Goal: Manage account settings

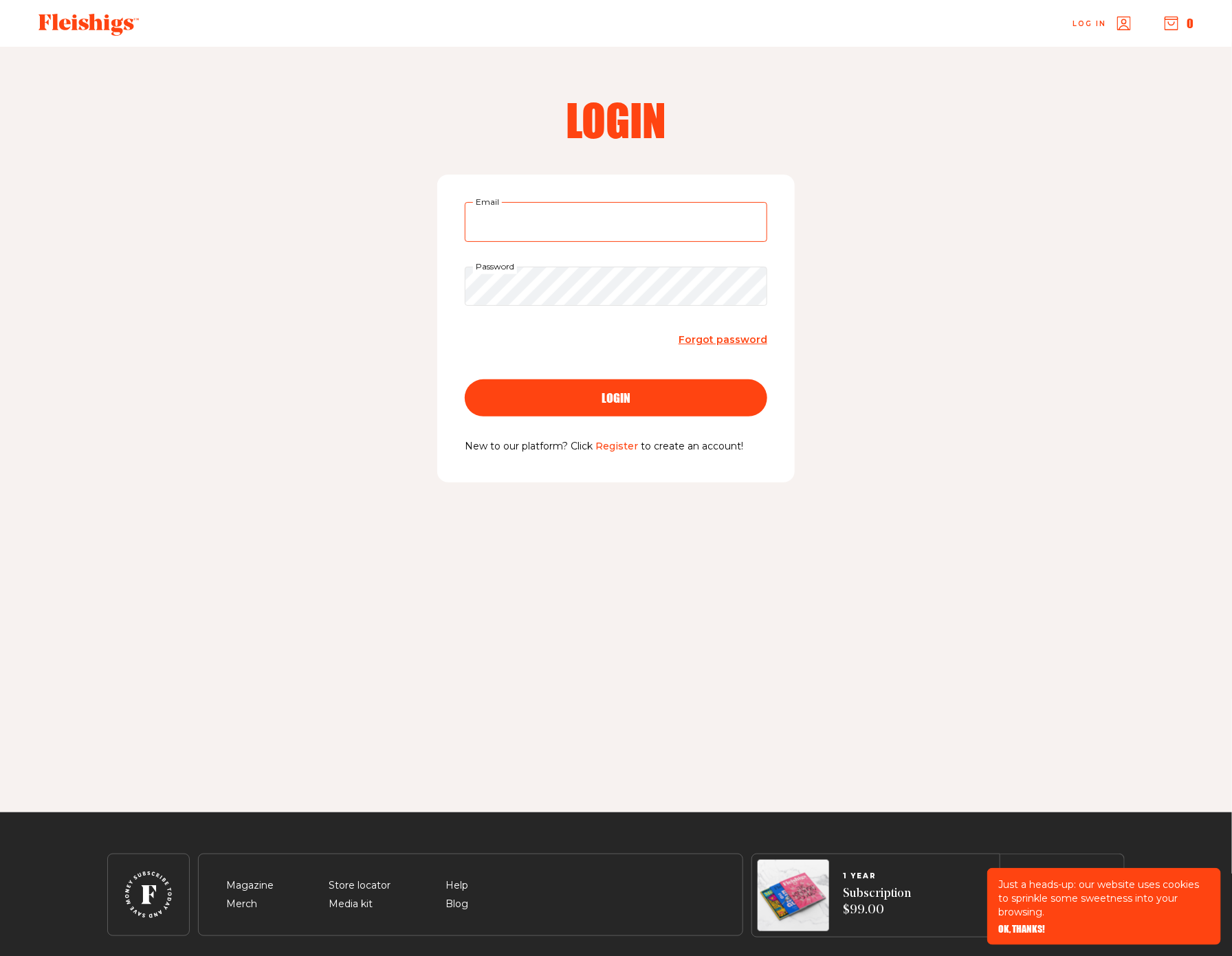
type input "[EMAIL_ADDRESS][DOMAIN_NAME]"
click at [598, 399] on div "login" at bounding box center [616, 398] width 247 height 12
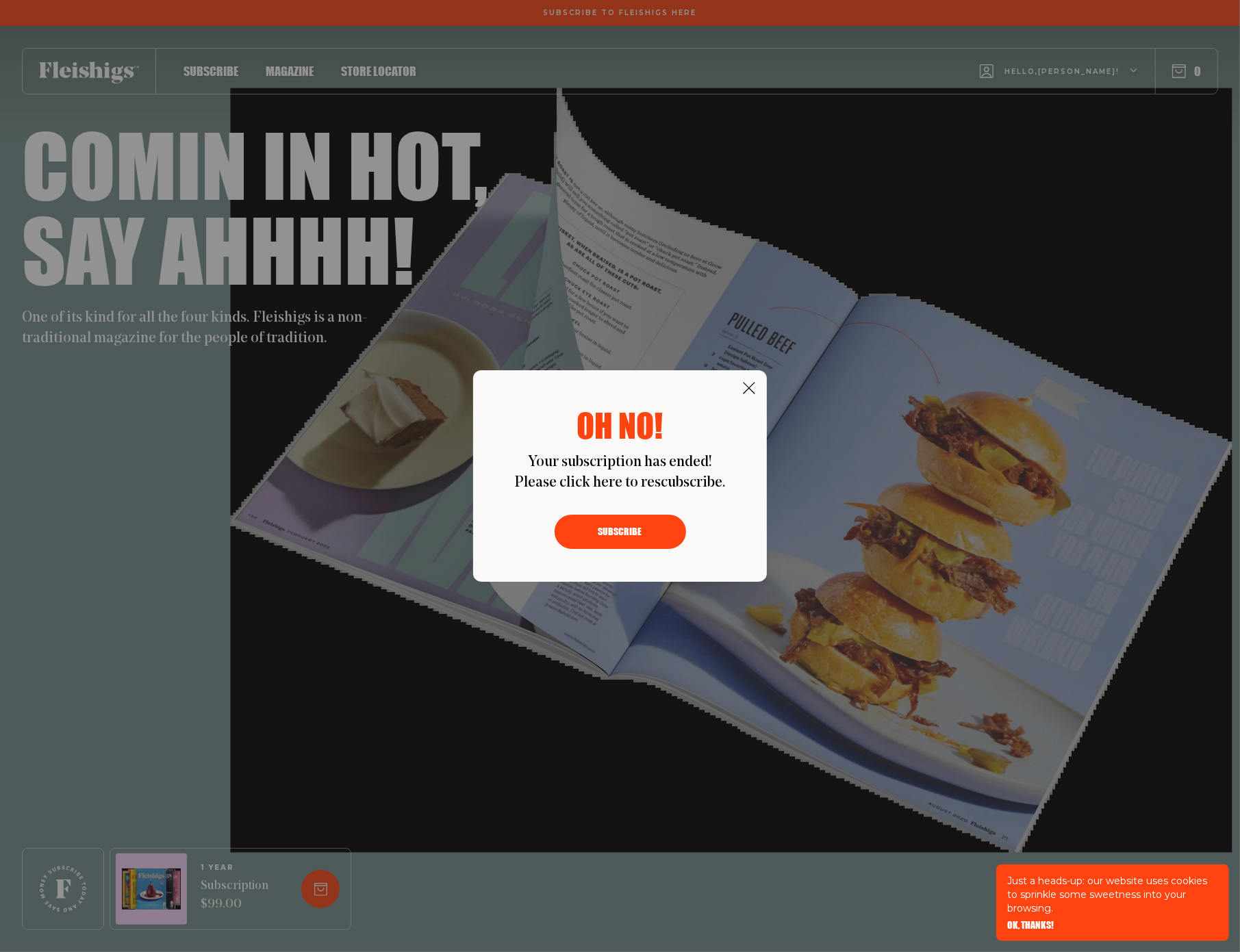
click at [627, 531] on button "Subscribe" at bounding box center [620, 531] width 131 height 34
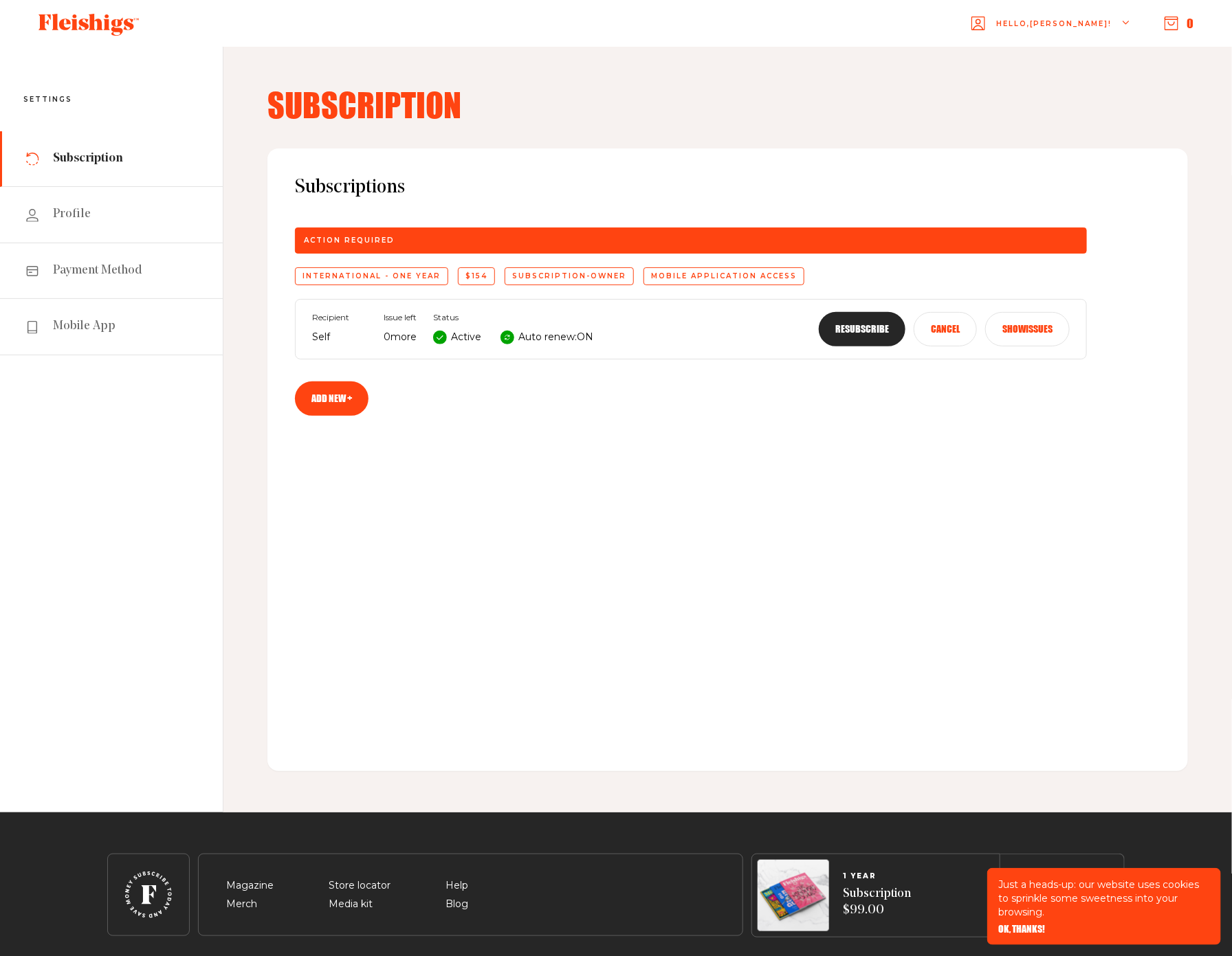
click at [868, 334] on button "Resubscribe" at bounding box center [862, 329] width 86 height 34
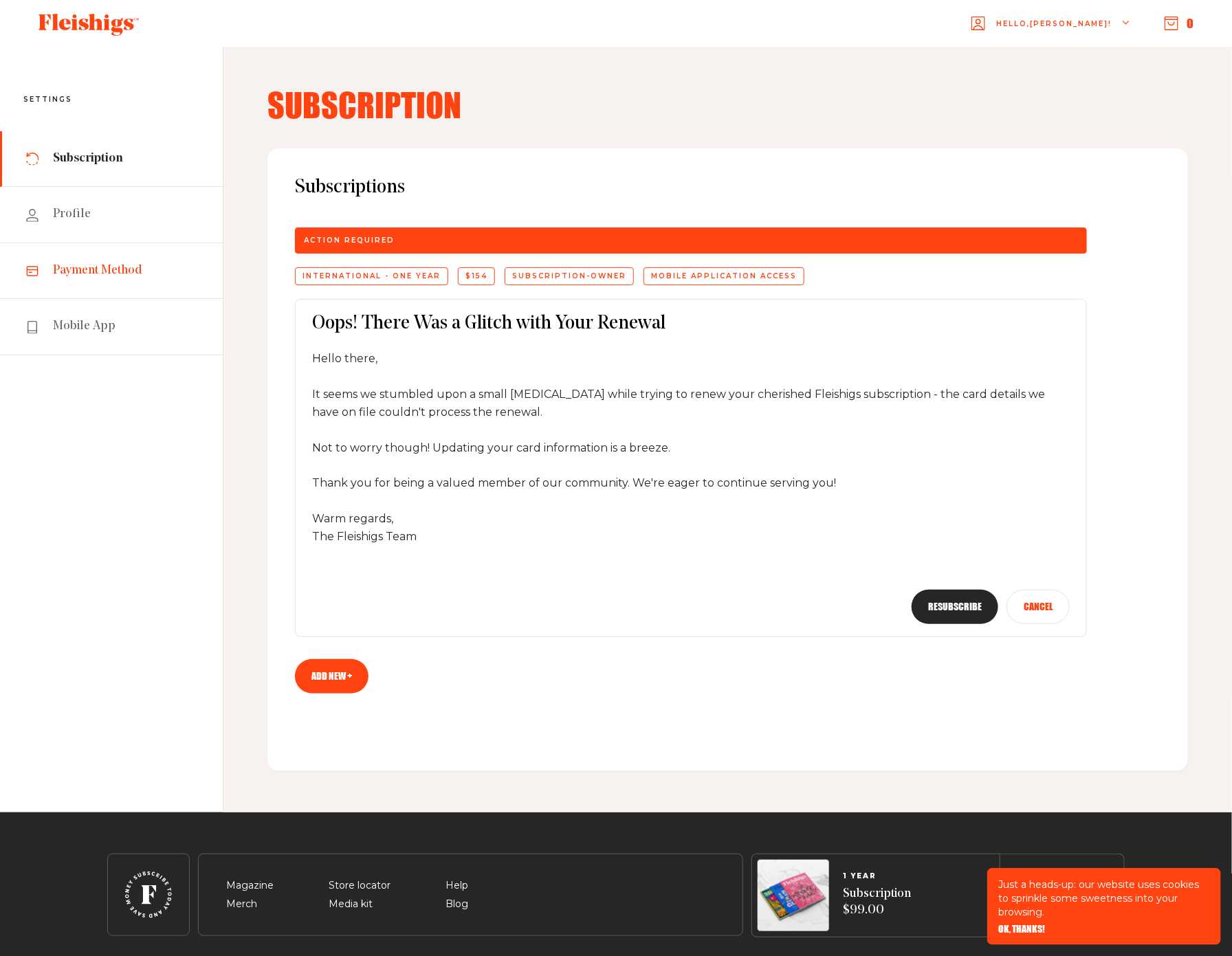
click at [86, 277] on span "Payment Method" at bounding box center [98, 271] width 90 height 17
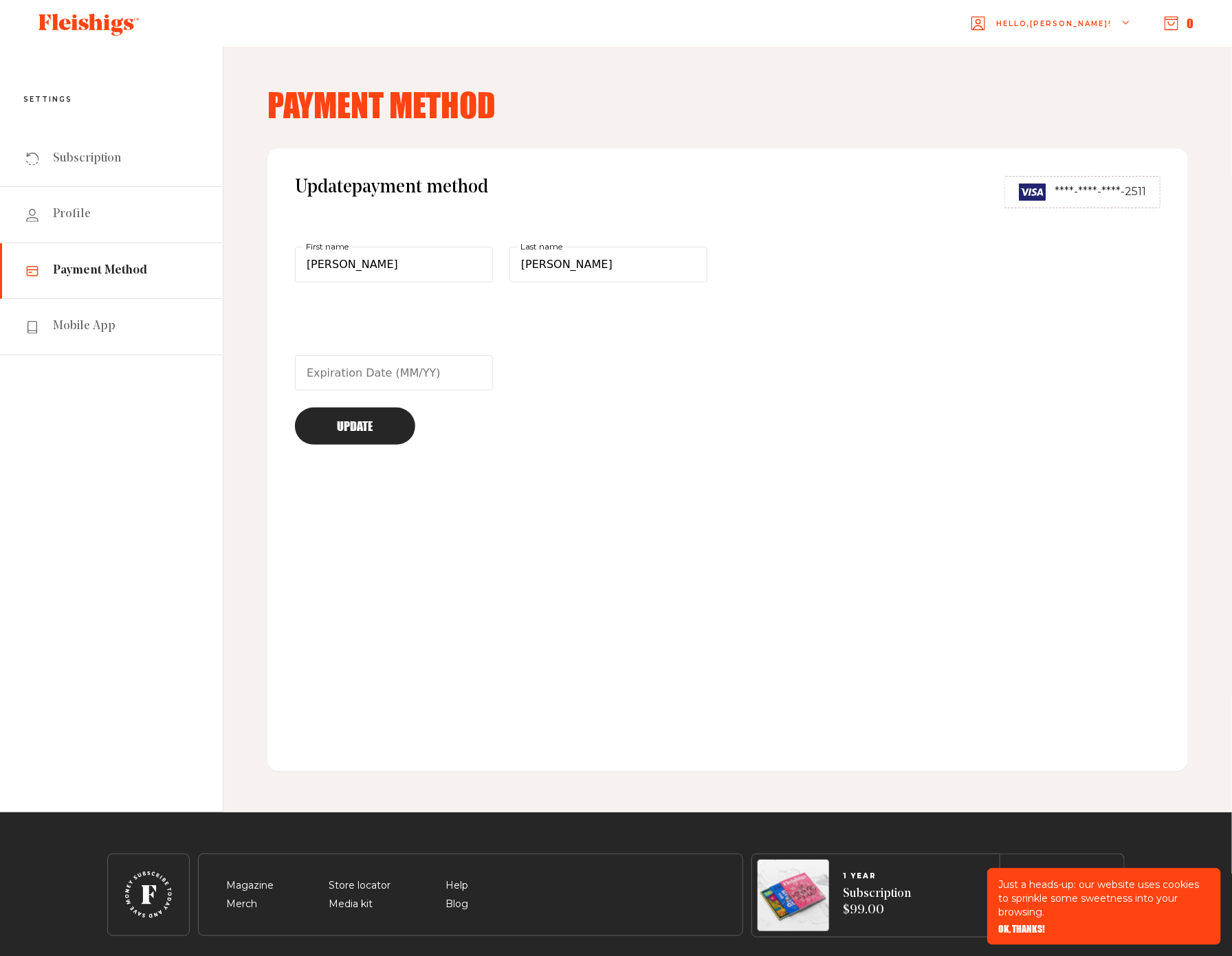
click at [1080, 188] on span "****-****-****-2511" at bounding box center [1100, 192] width 91 height 17
click at [1036, 190] on img at bounding box center [1032, 192] width 27 height 17
click at [1017, 924] on span "OK, THANKS!" at bounding box center [1021, 920] width 46 height 10
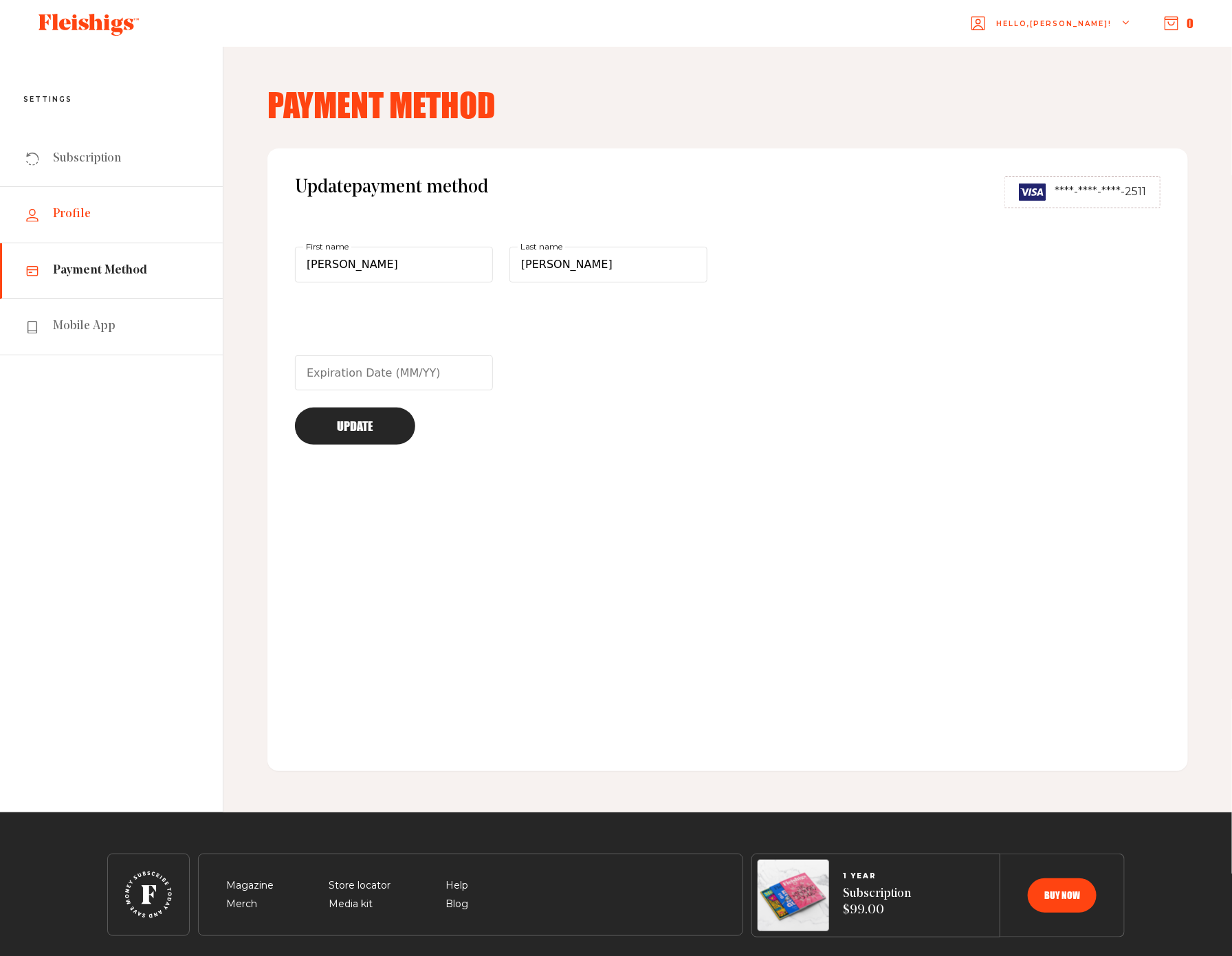
click at [122, 207] on link "Profile" at bounding box center [111, 214] width 222 height 56
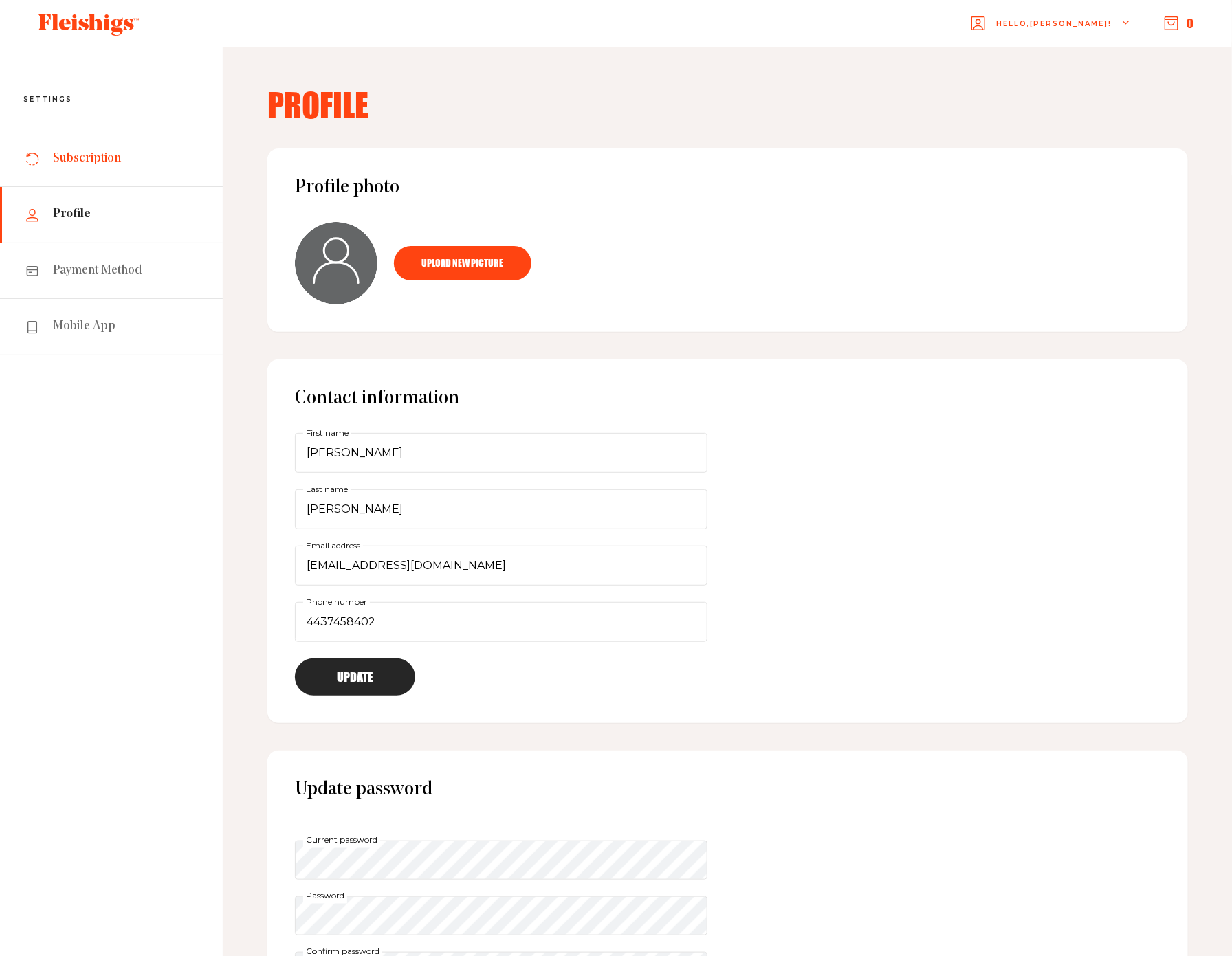
click at [90, 150] on link "Subscription" at bounding box center [111, 159] width 222 height 56
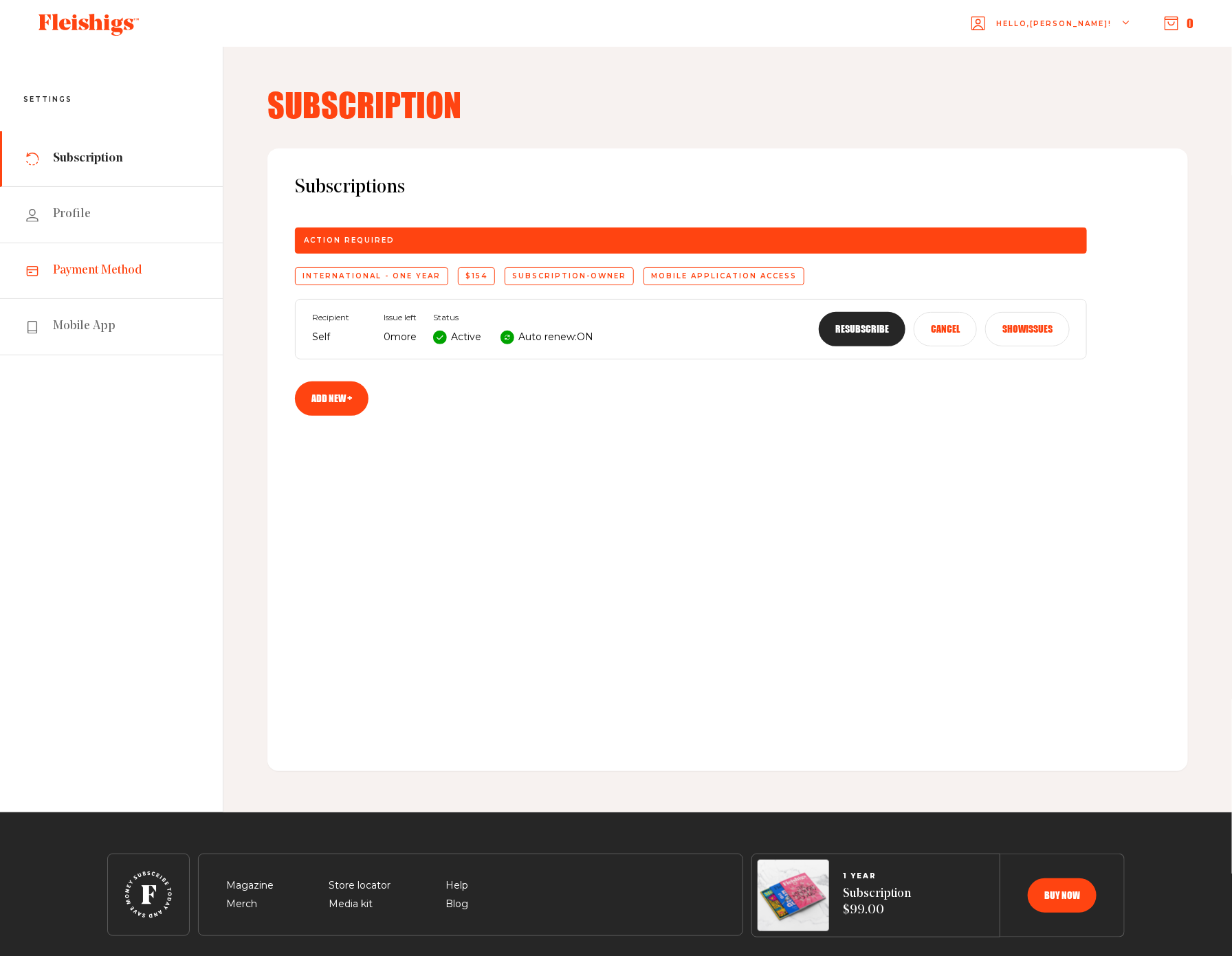
click at [87, 268] on span "Payment Method" at bounding box center [98, 271] width 90 height 17
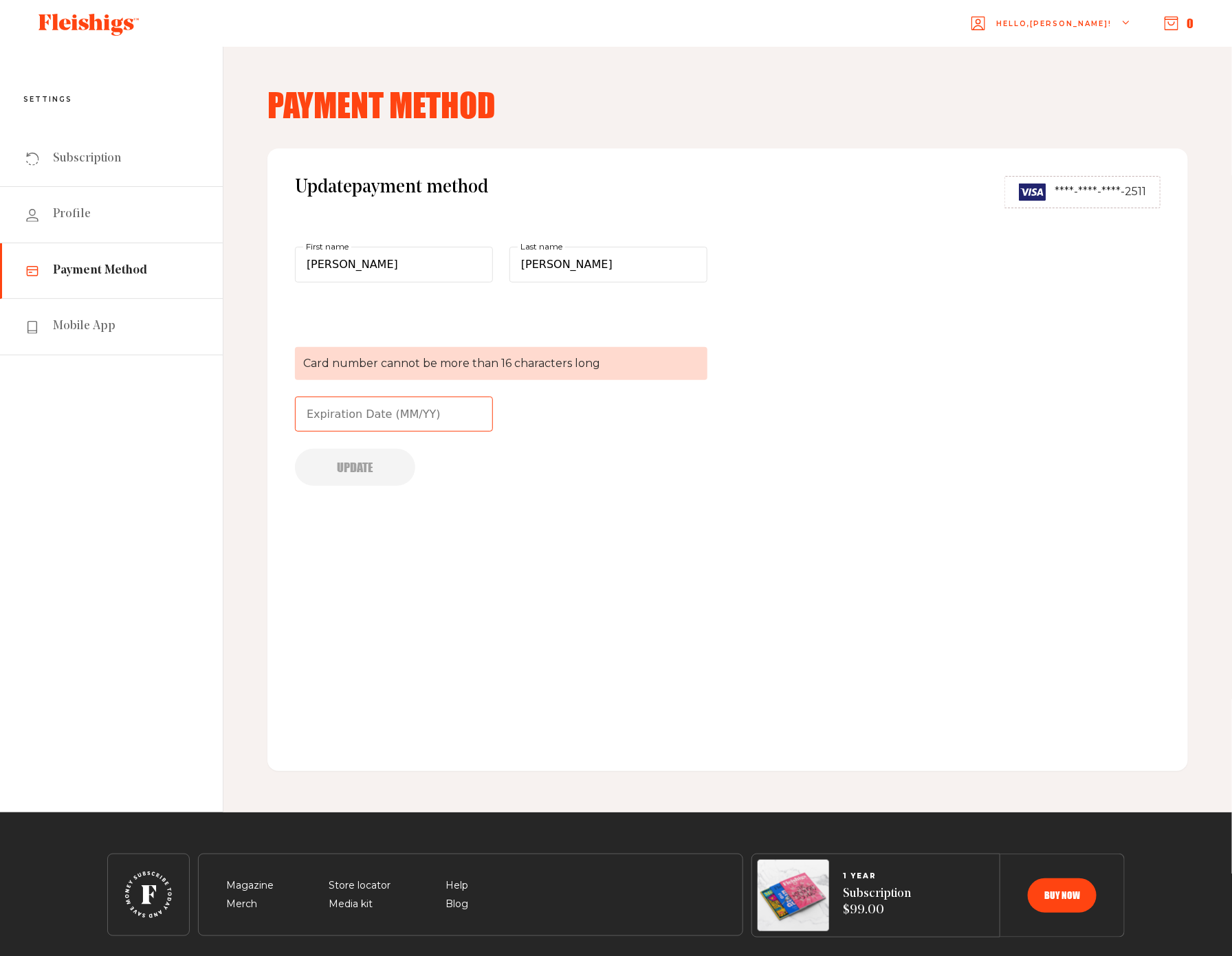
click at [356, 404] on input "text" at bounding box center [393, 414] width 198 height 36
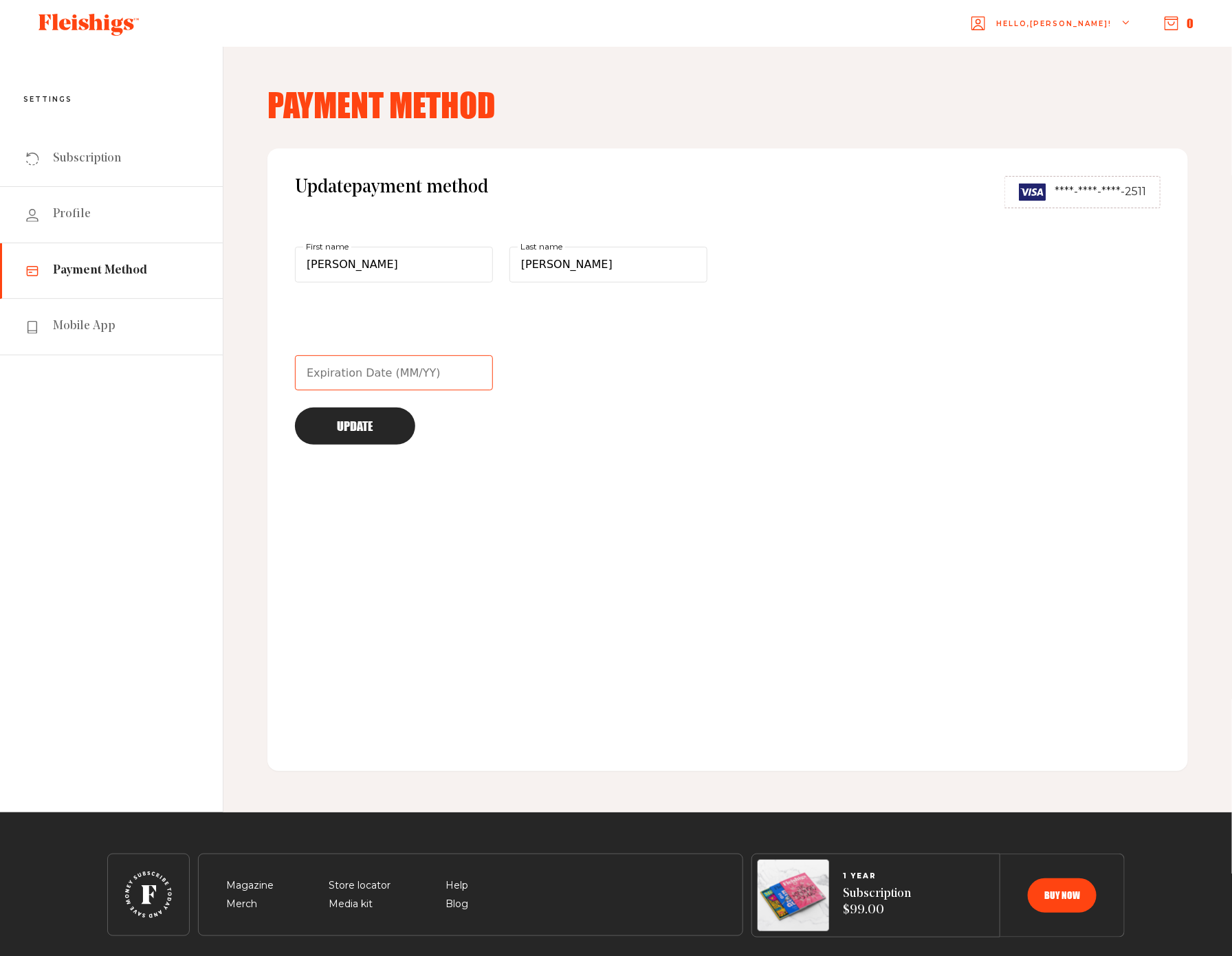
click at [345, 368] on input "text" at bounding box center [393, 373] width 198 height 36
type input "05/27"
click at [347, 430] on button "Update" at bounding box center [354, 426] width 120 height 37
click at [88, 156] on span "Subscription" at bounding box center [87, 159] width 68 height 17
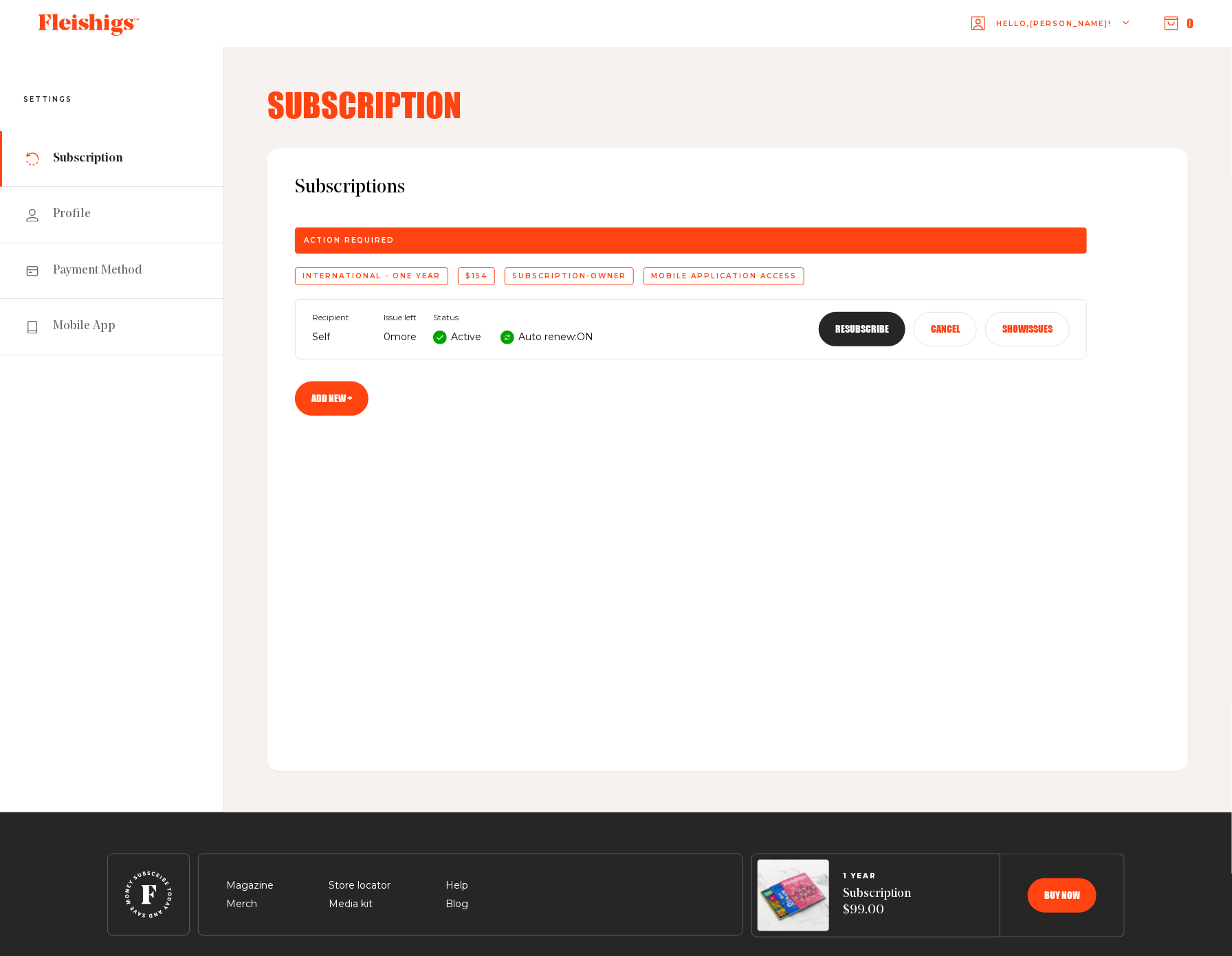
click at [872, 334] on button "Resubscribe" at bounding box center [862, 329] width 86 height 34
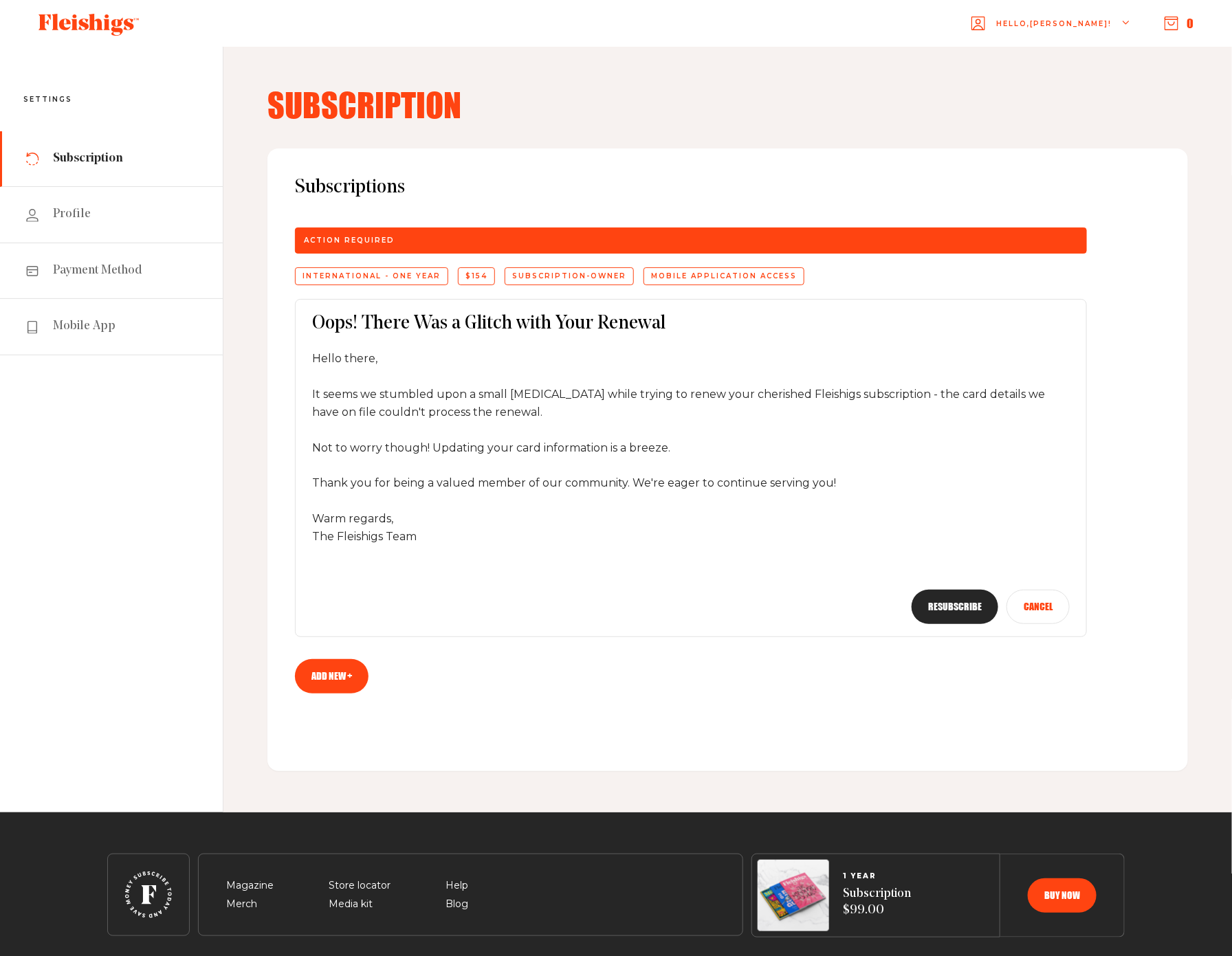
click at [952, 600] on button "Resubscribe" at bounding box center [955, 607] width 86 height 34
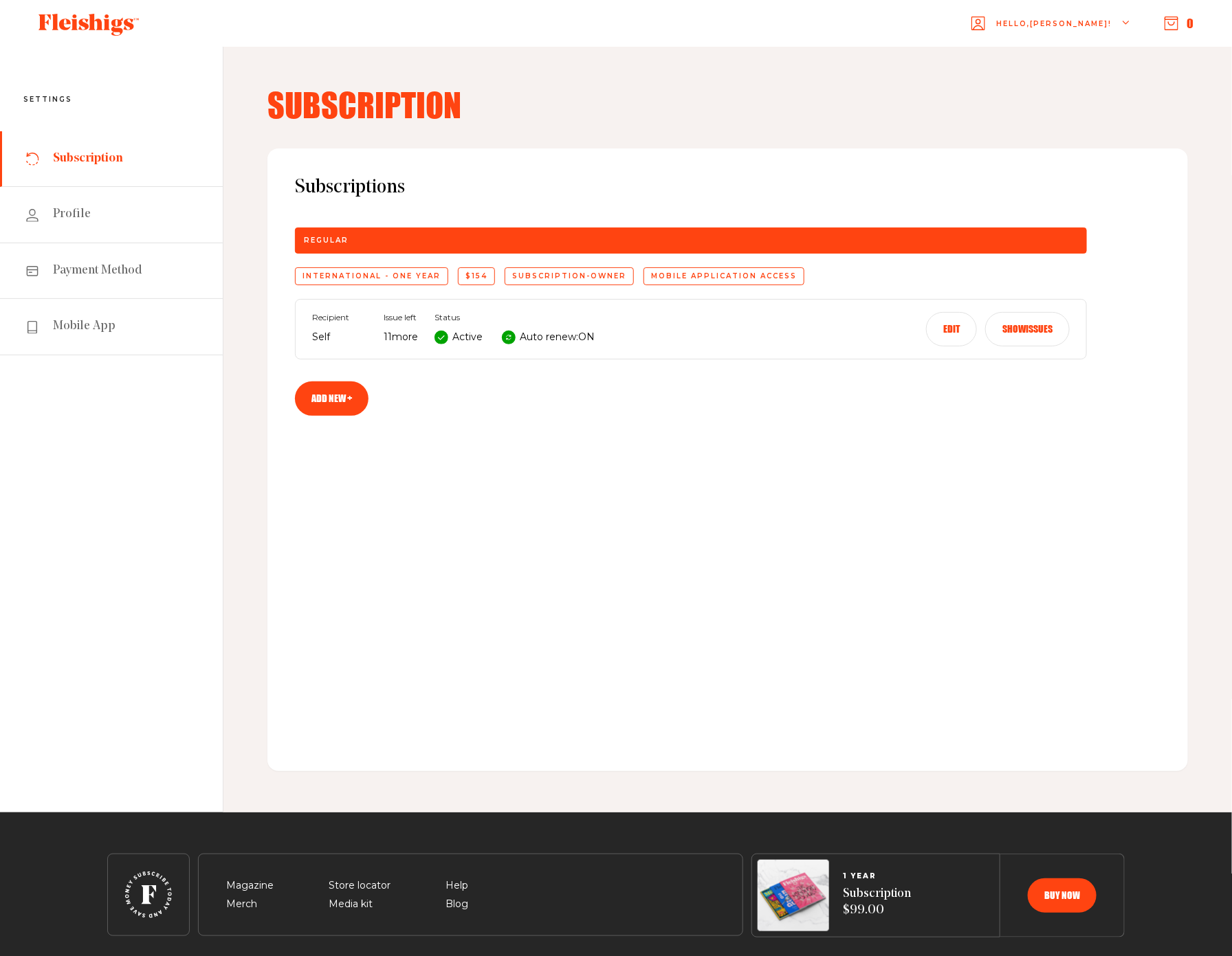
click at [68, 165] on span "Subscription" at bounding box center [88, 159] width 71 height 17
click at [110, 208] on link "Profile" at bounding box center [111, 214] width 222 height 56
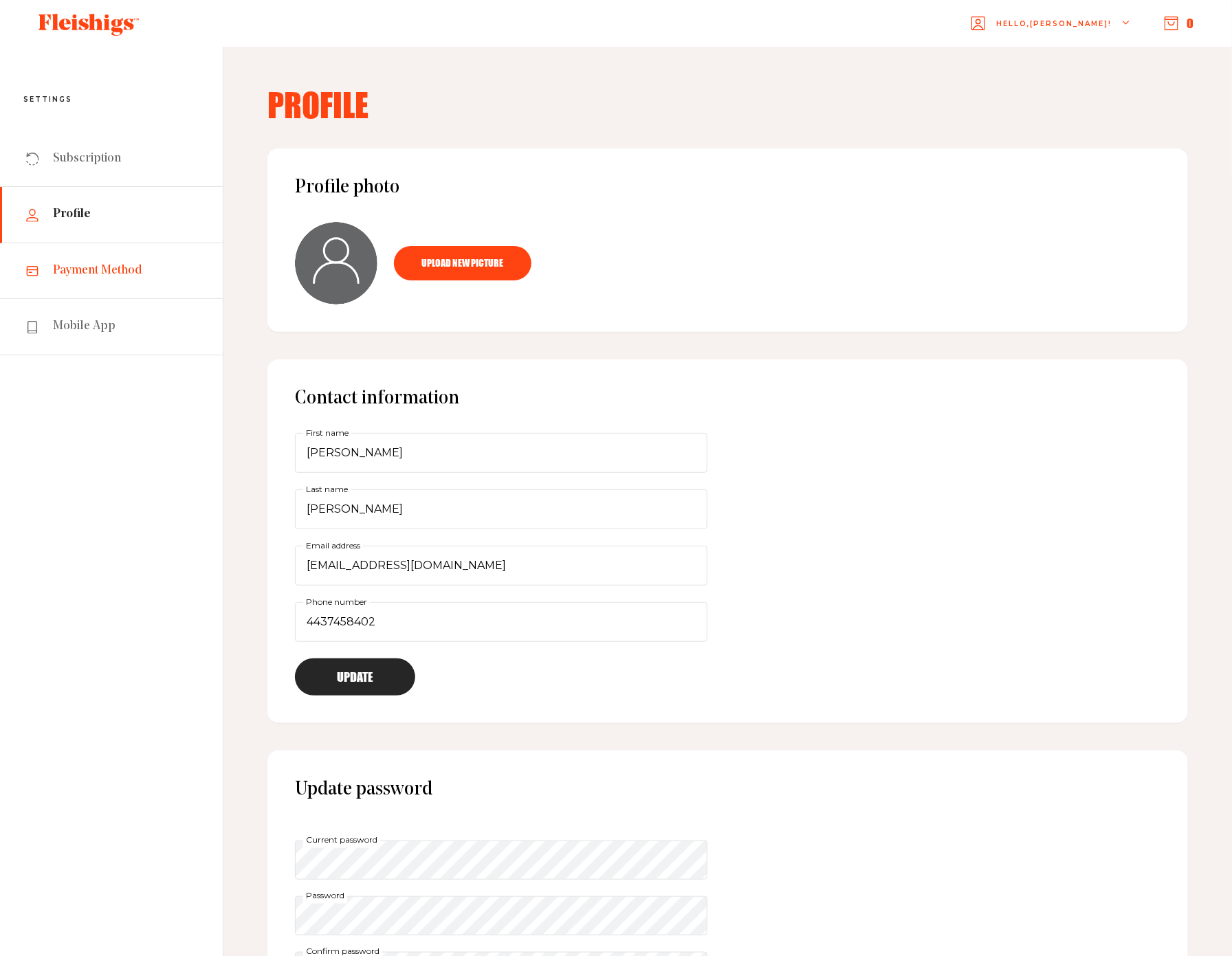
click at [92, 277] on span "Payment Method" at bounding box center [98, 271] width 90 height 17
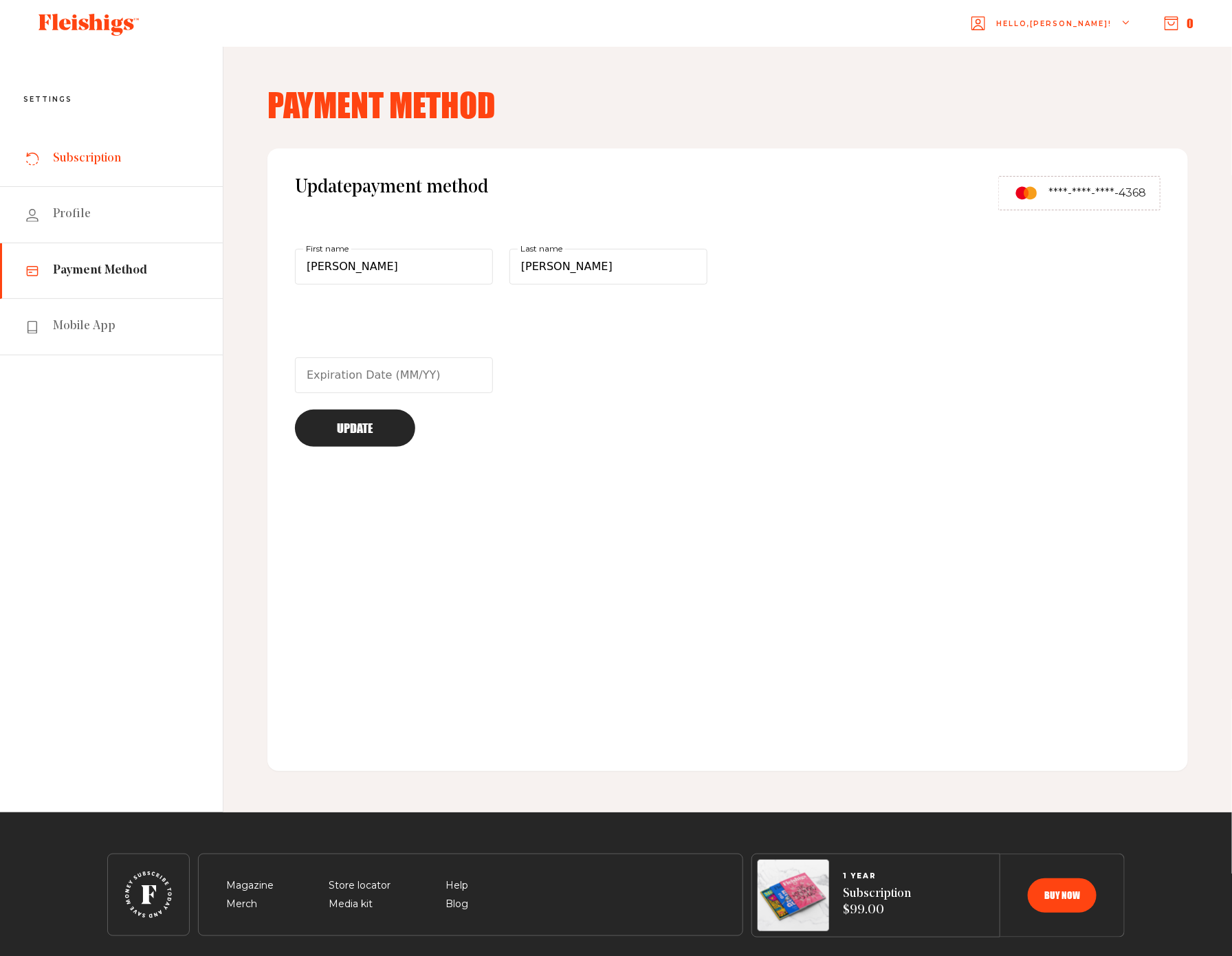
click at [95, 162] on span "Subscription" at bounding box center [87, 159] width 68 height 17
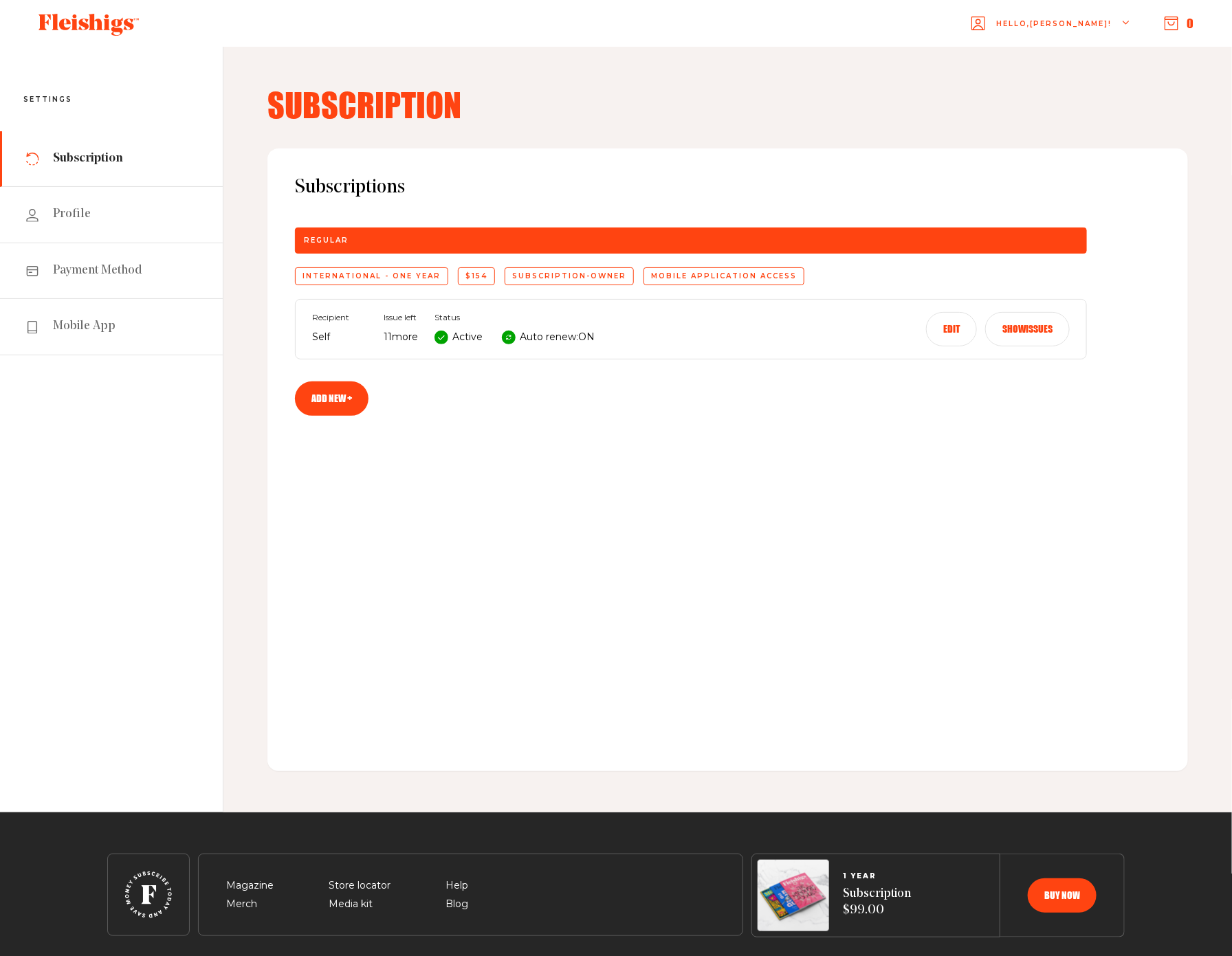
click at [1127, 22] on icon "button" at bounding box center [1127, 23] width 8 height 8
click at [1059, 84] on span "My Account" at bounding box center [1030, 87] width 76 height 15
click at [153, 273] on link "Payment Method" at bounding box center [111, 271] width 222 height 56
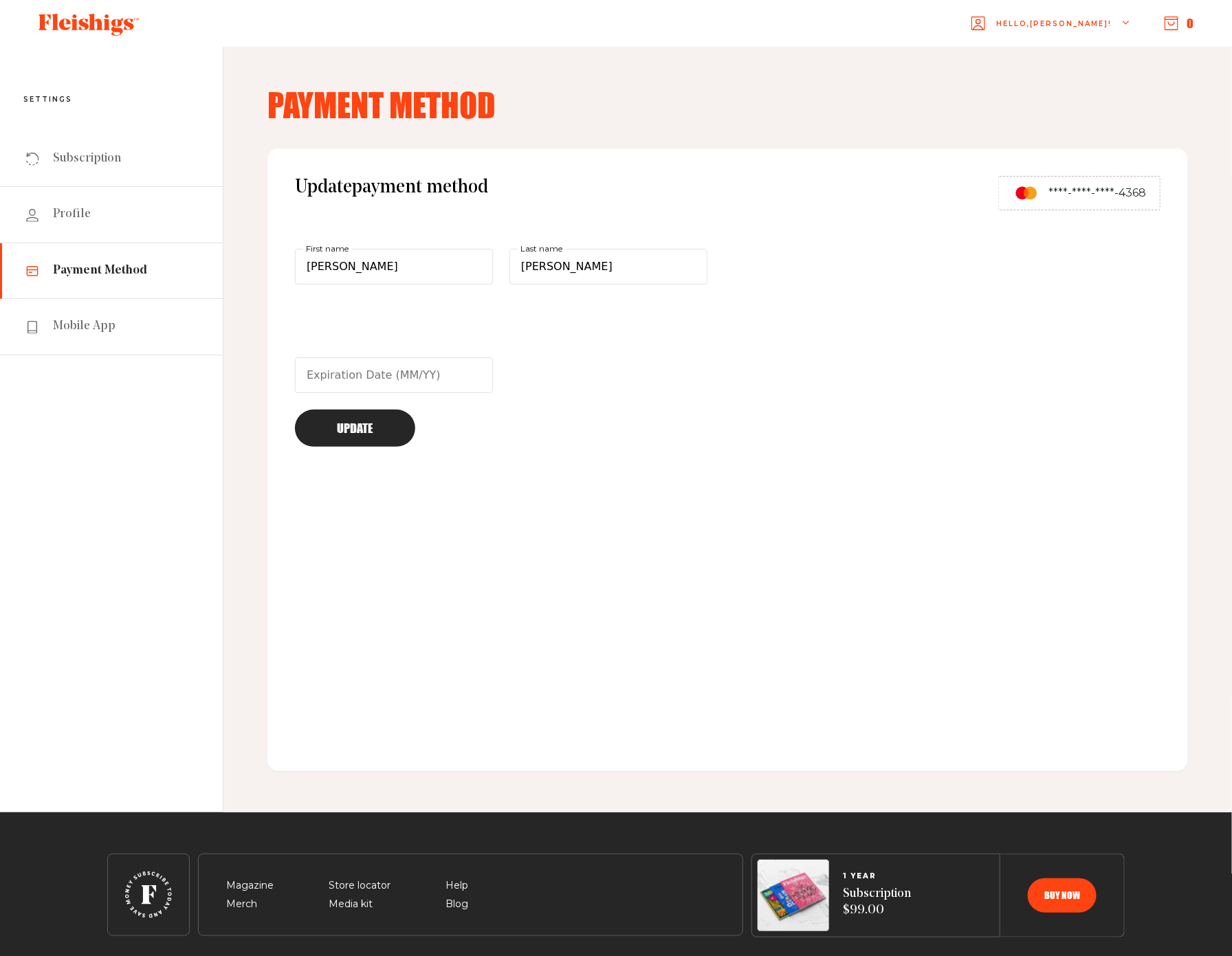
click at [1128, 28] on div "Hello, JEFFREY !" at bounding box center [1051, 23] width 159 height 54
click at [127, 172] on link "Subscription" at bounding box center [111, 159] width 222 height 56
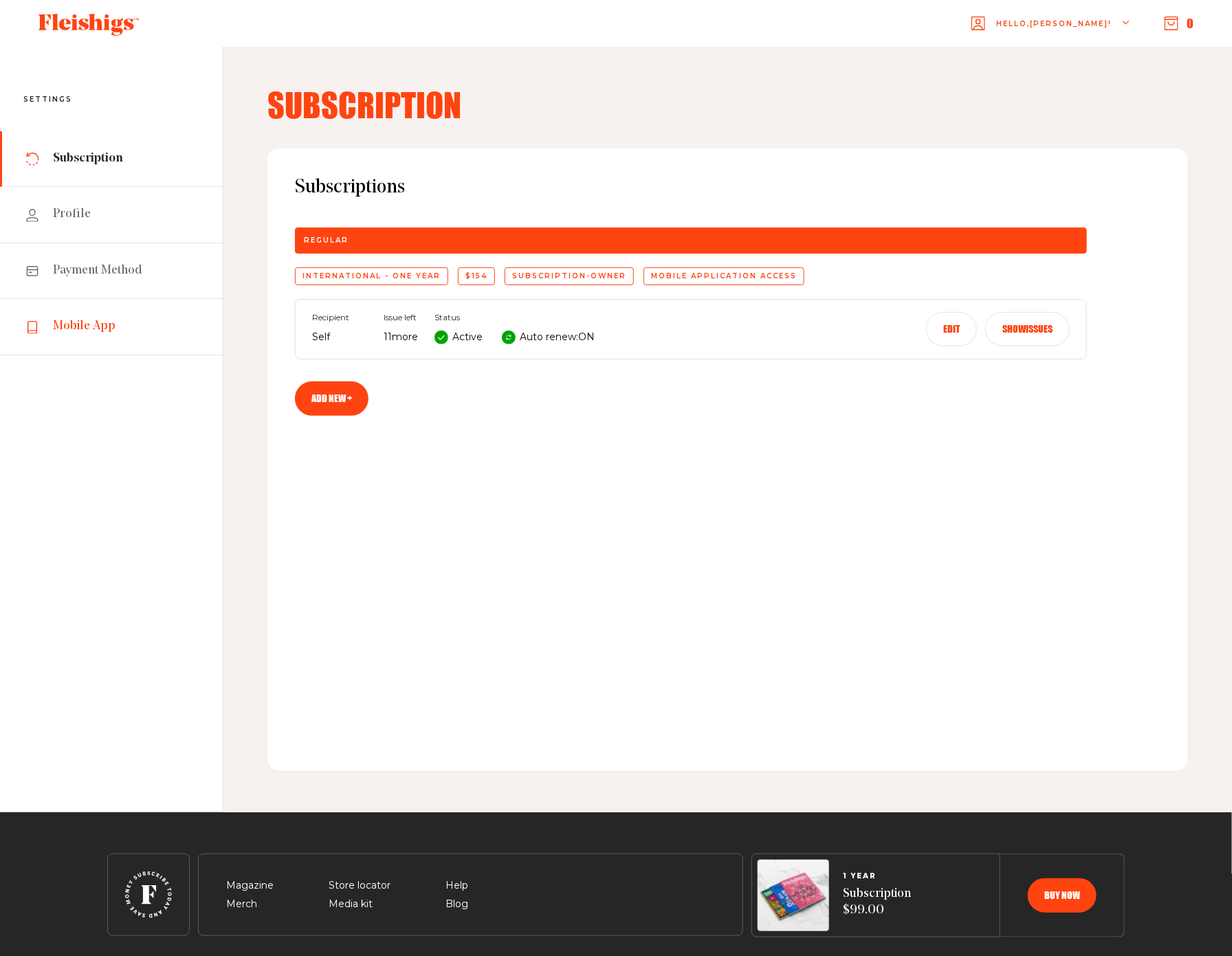
click at [103, 332] on span "Mobile App" at bounding box center [84, 327] width 62 height 17
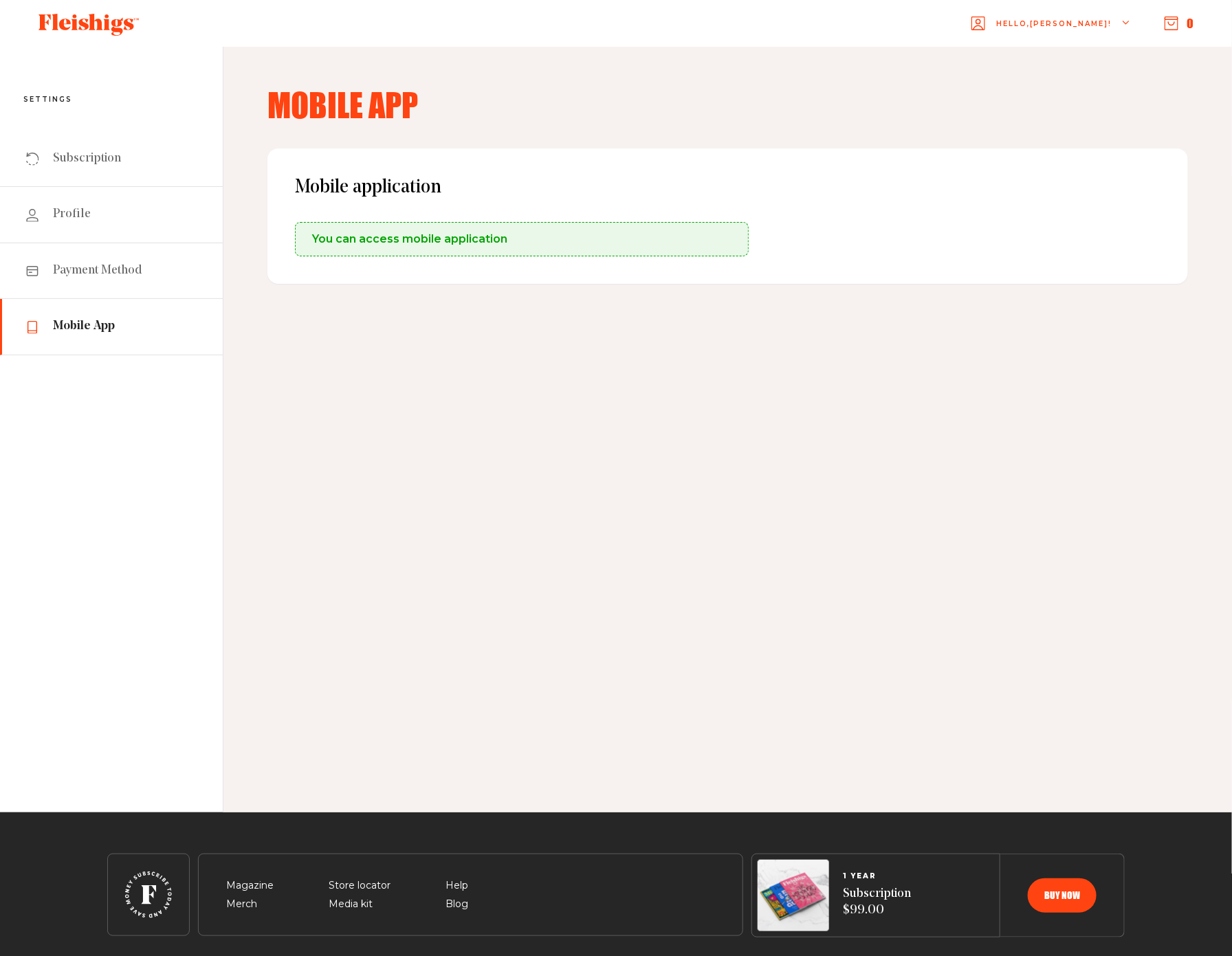
click at [382, 241] on span "You can access mobile application" at bounding box center [409, 239] width 195 height 17
click at [66, 211] on span "Profile" at bounding box center [72, 215] width 38 height 17
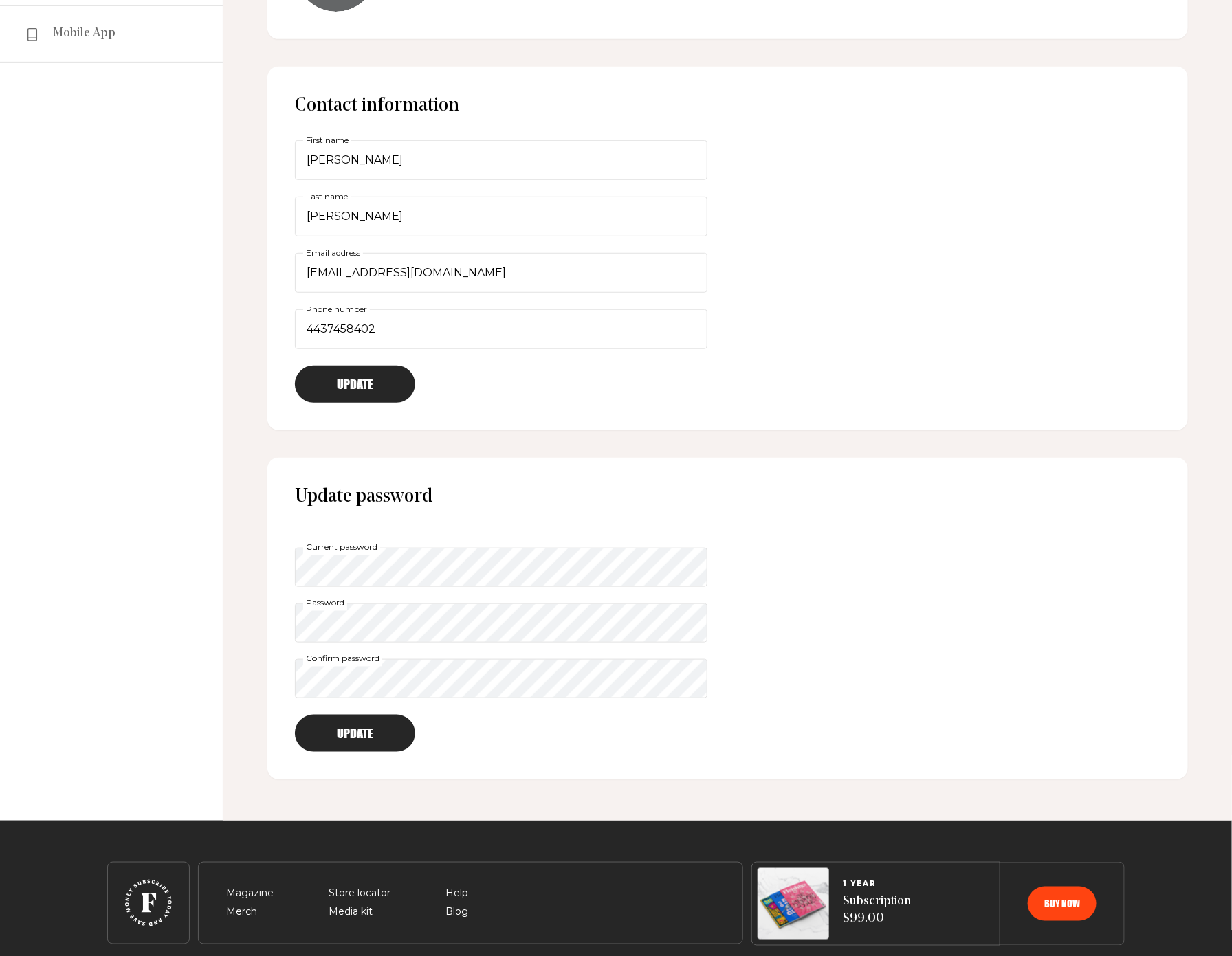
scroll to position [295, 0]
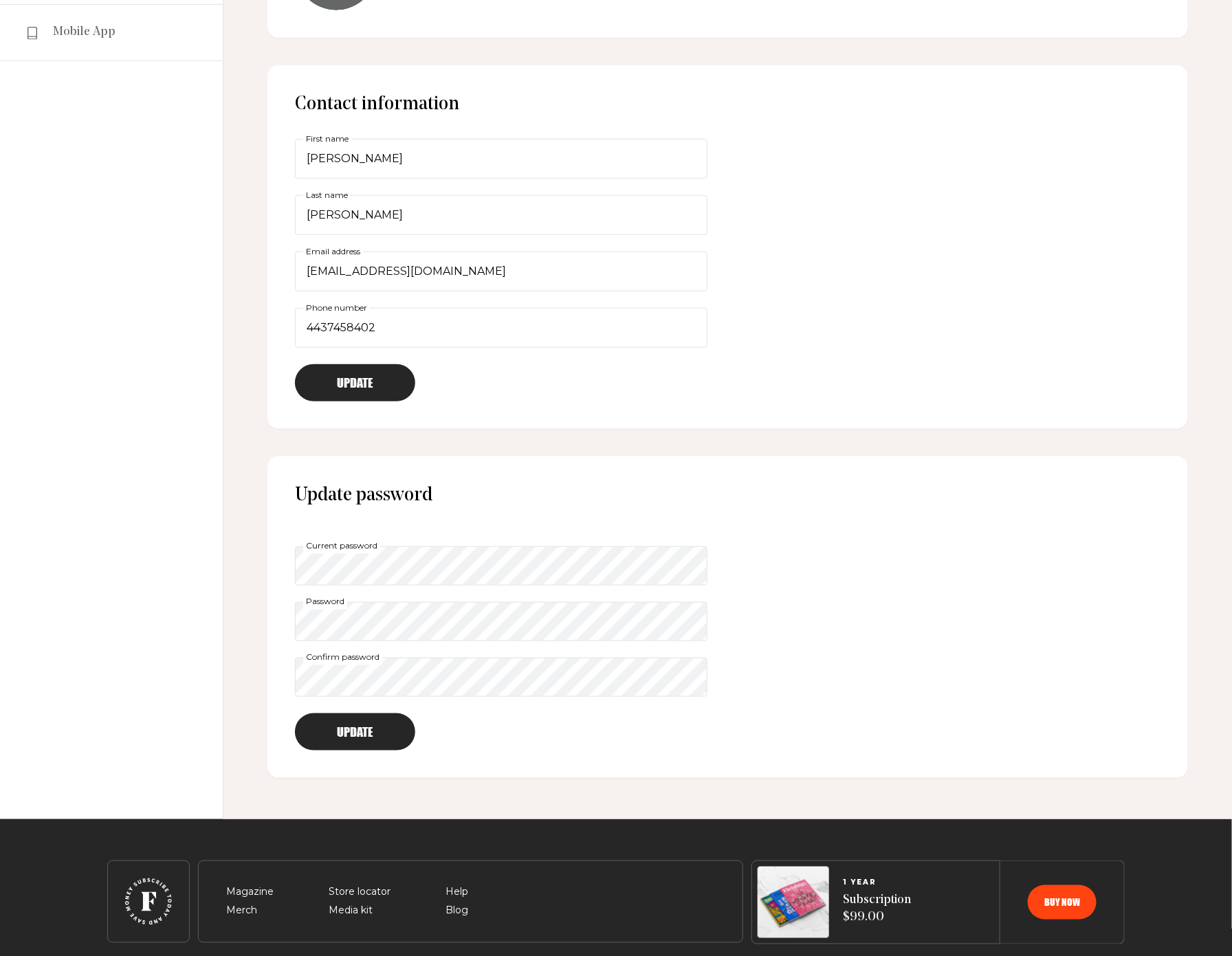
click at [347, 375] on button "Update" at bounding box center [354, 383] width 120 height 37
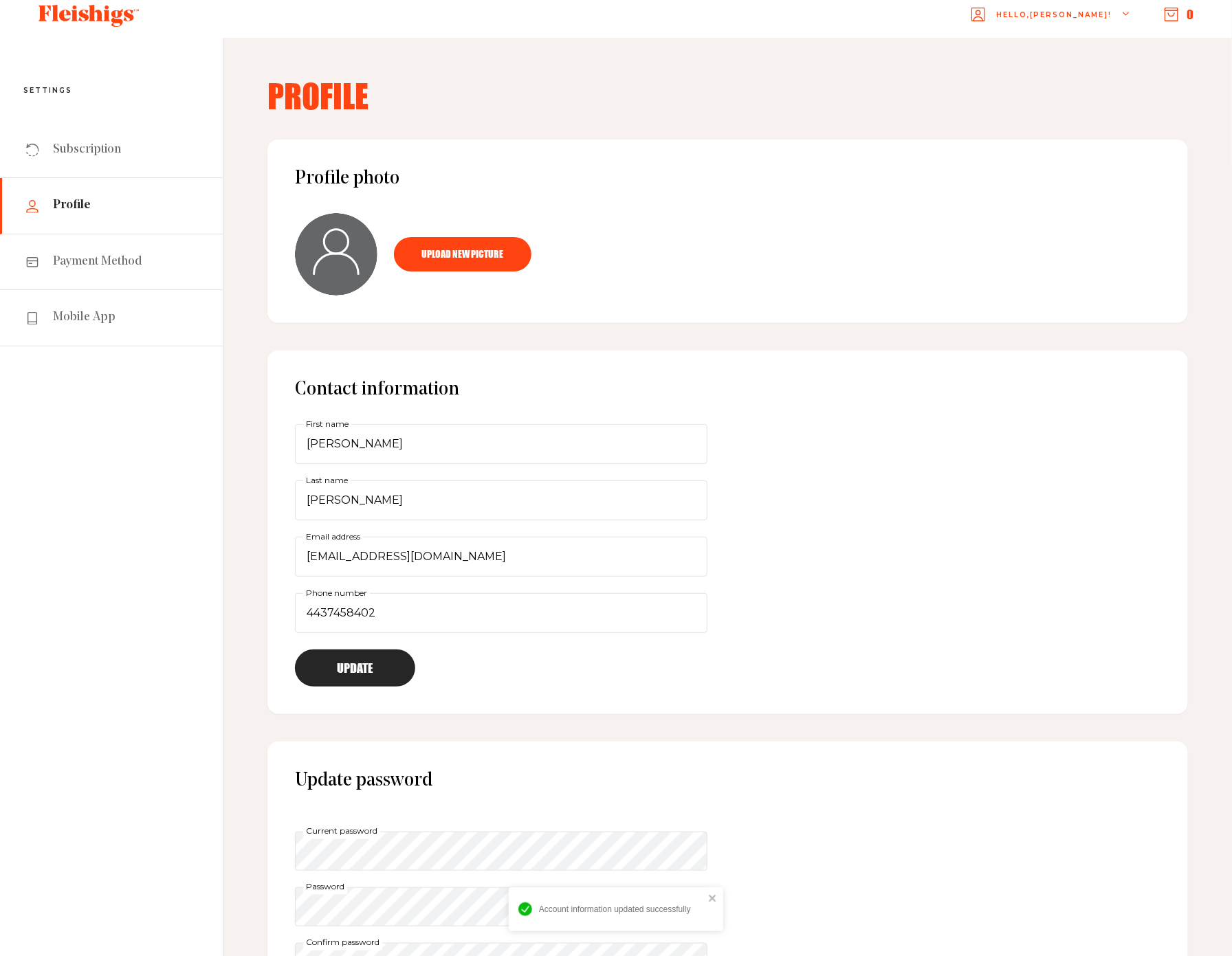
scroll to position [0, 0]
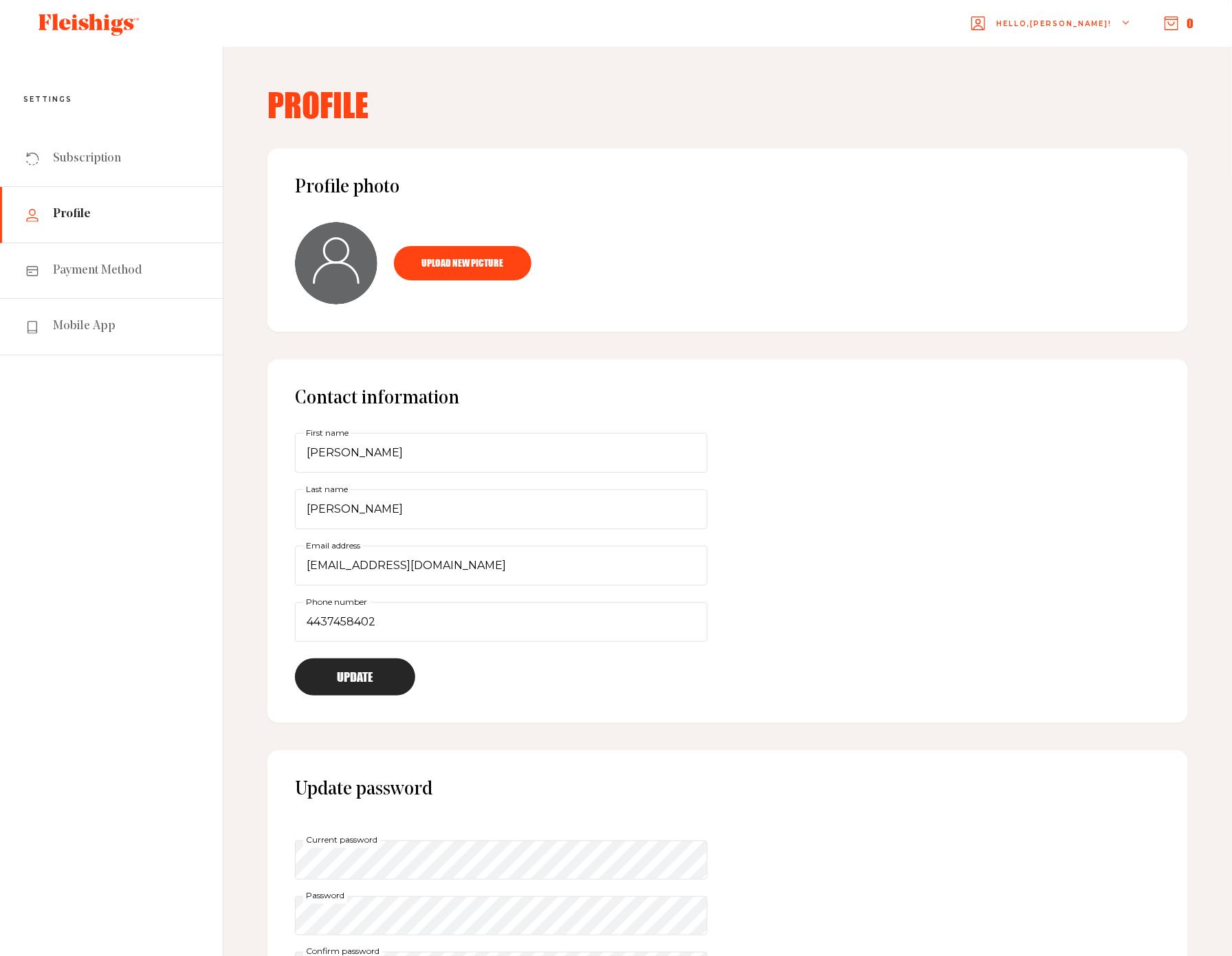
click at [1117, 26] on div "Hello, JEFFREY !" at bounding box center [1051, 23] width 159 height 54
click at [1024, 56] on span "Shop" at bounding box center [1008, 61] width 33 height 15
